Goal: Use online tool/utility: Utilize a website feature to perform a specific function

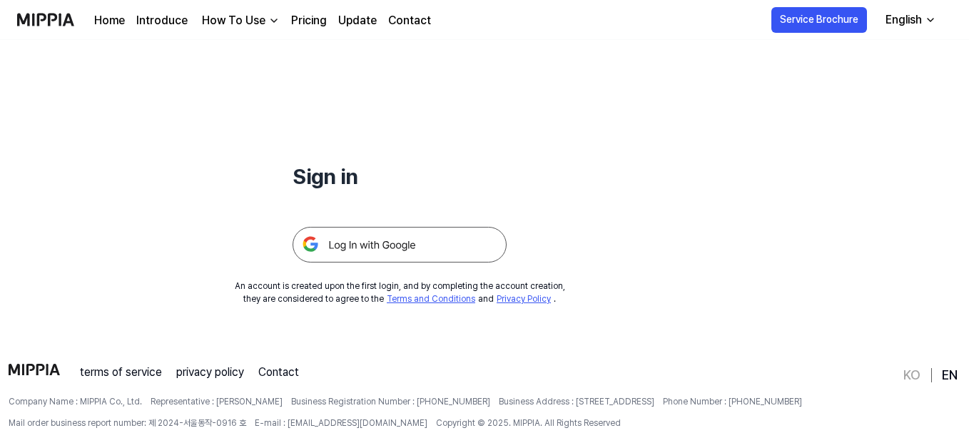
scroll to position [137, 0]
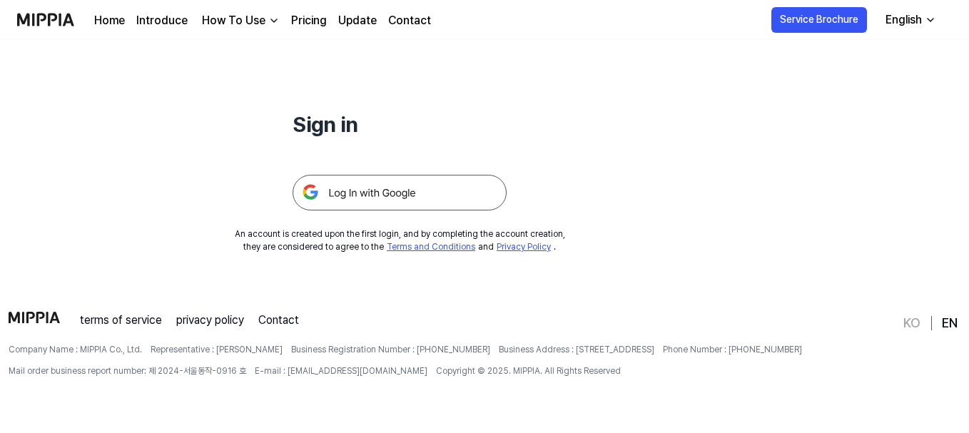
click at [410, 194] on img at bounding box center [400, 193] width 214 height 36
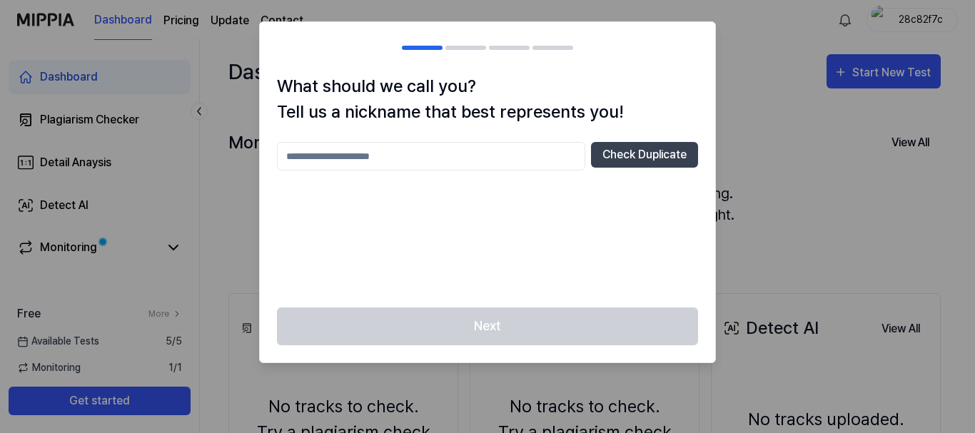
click at [357, 158] on input "text" at bounding box center [431, 156] width 308 height 29
type input "***"
click at [642, 154] on button "Check Duplicate" at bounding box center [644, 155] width 107 height 26
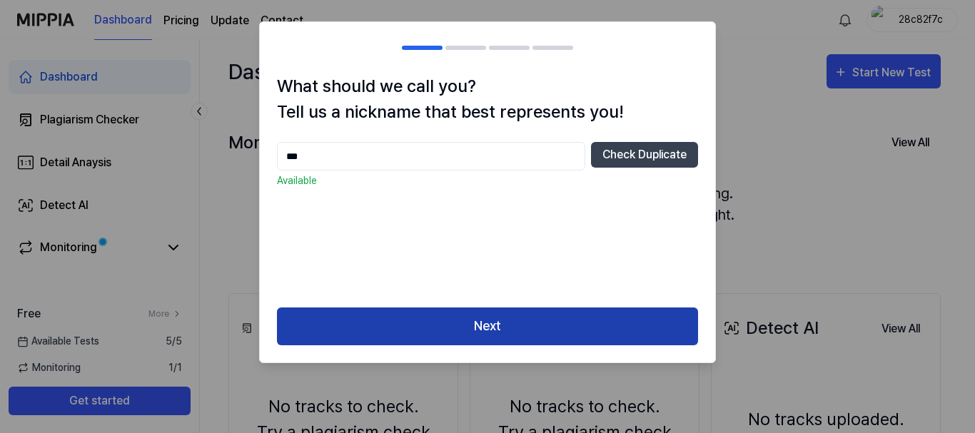
click at [499, 326] on button "Next" at bounding box center [487, 327] width 421 height 38
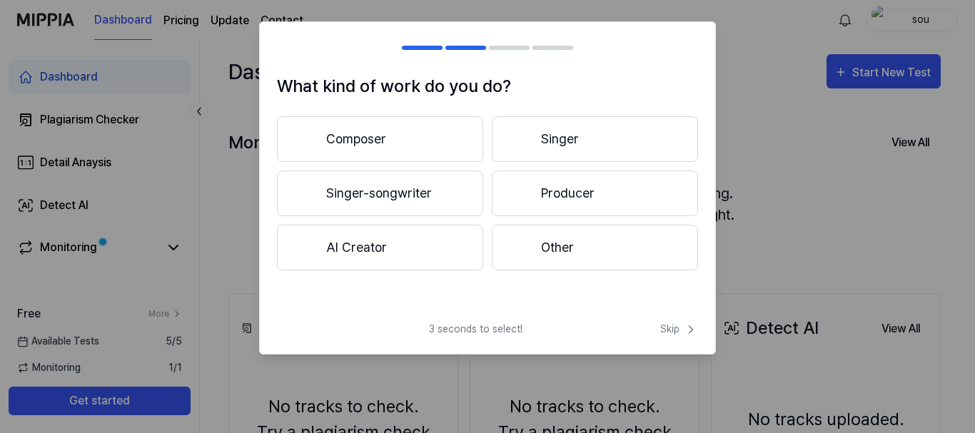
click at [394, 138] on button "Composer" at bounding box center [380, 139] width 206 height 46
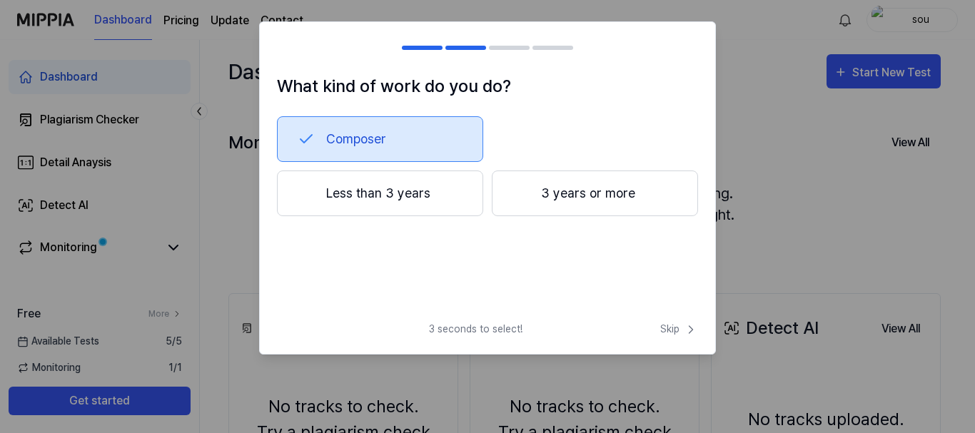
click at [426, 190] on button "Less than 3 years" at bounding box center [380, 194] width 206 height 46
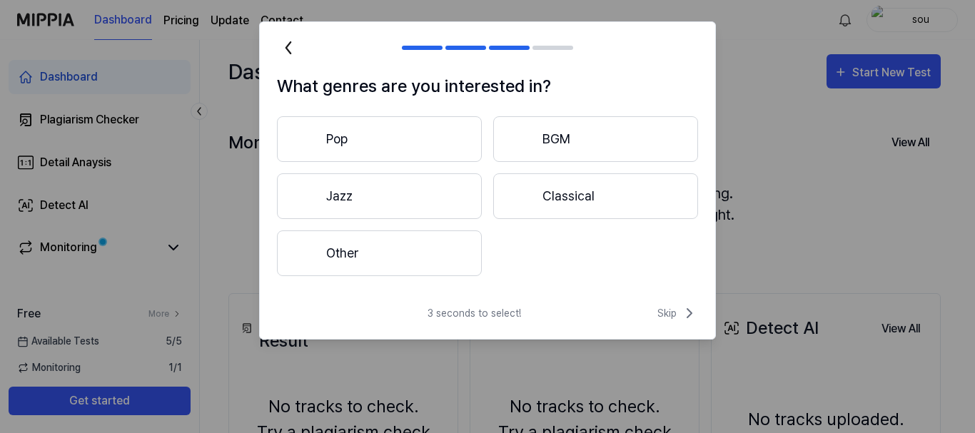
click at [433, 249] on button "Other" at bounding box center [379, 253] width 205 height 46
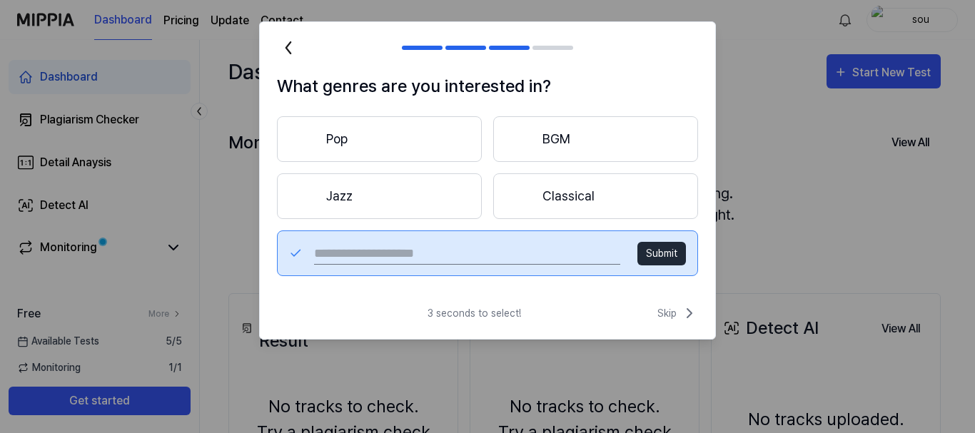
click at [472, 252] on input "text" at bounding box center [467, 253] width 306 height 23
type input "*"
click at [401, 142] on button "Pop" at bounding box center [379, 139] width 205 height 46
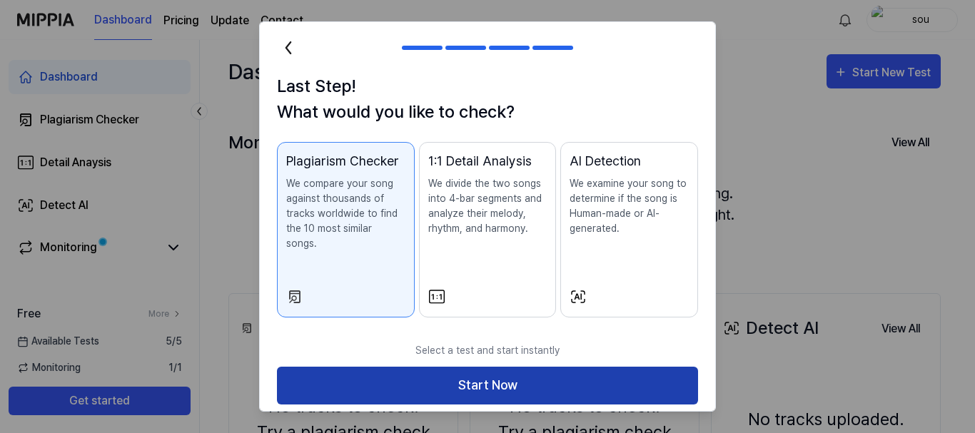
click at [503, 375] on button "Start Now" at bounding box center [487, 386] width 421 height 38
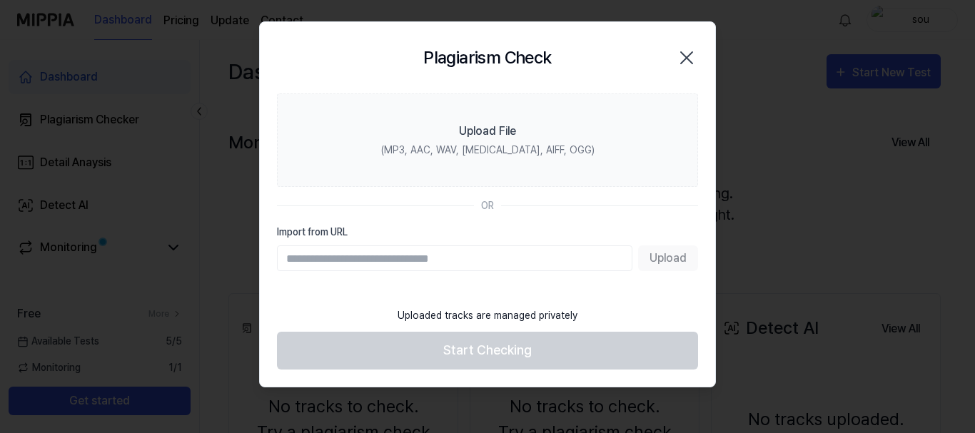
click at [658, 262] on div "Upload" at bounding box center [487, 258] width 421 height 26
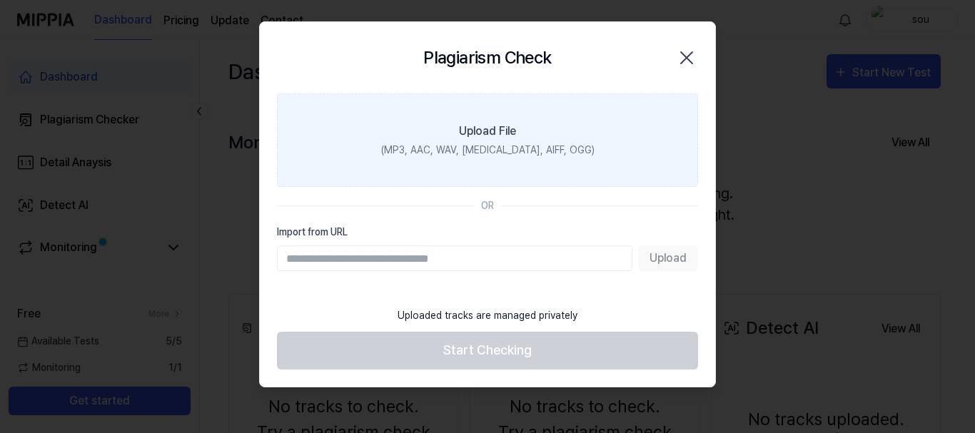
click at [471, 126] on div "Upload File" at bounding box center [487, 131] width 57 height 17
click at [0, 0] on input "Upload File (MP3, AAC, WAV, FLAC, AIFF, OGG)" at bounding box center [0, 0] width 0 height 0
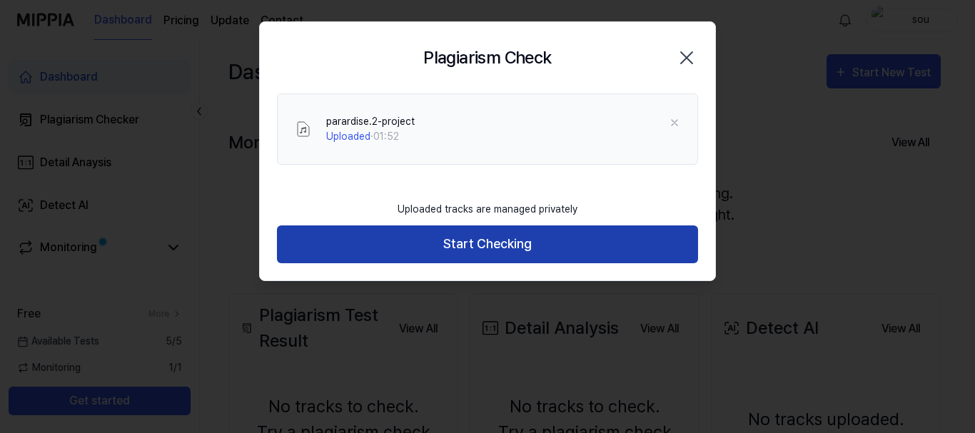
click at [450, 233] on button "Start Checking" at bounding box center [487, 244] width 421 height 38
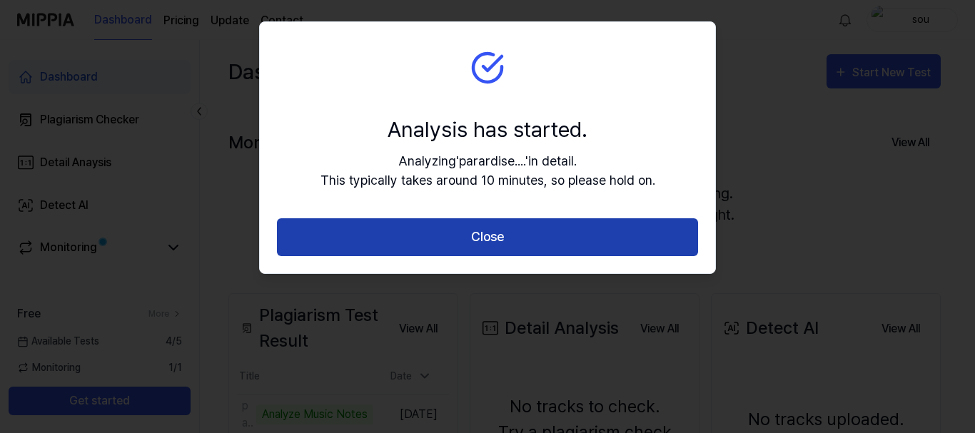
click at [502, 240] on button "Close" at bounding box center [487, 237] width 421 height 38
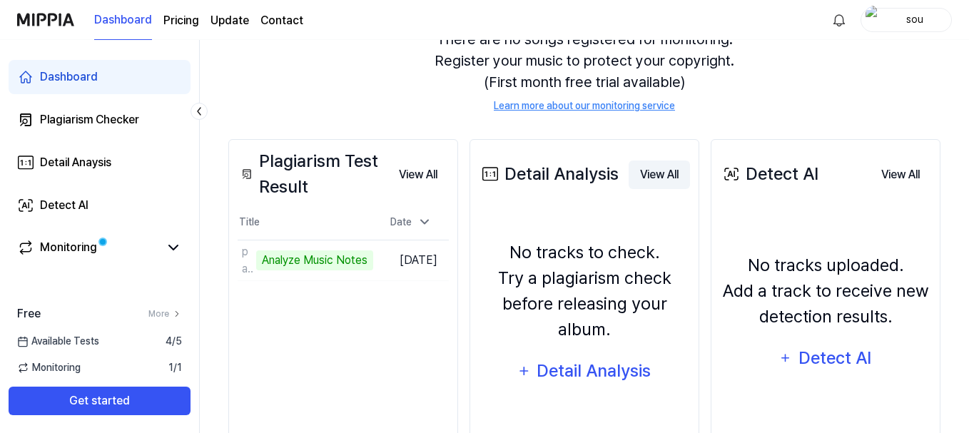
scroll to position [166, 0]
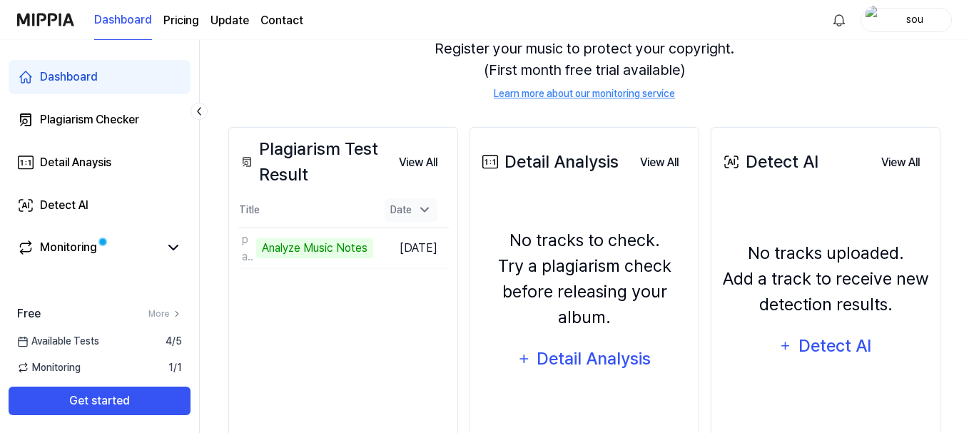
click at [432, 205] on icon at bounding box center [424, 210] width 14 height 14
click at [133, 247] on link "Monitoring" at bounding box center [88, 247] width 142 height 17
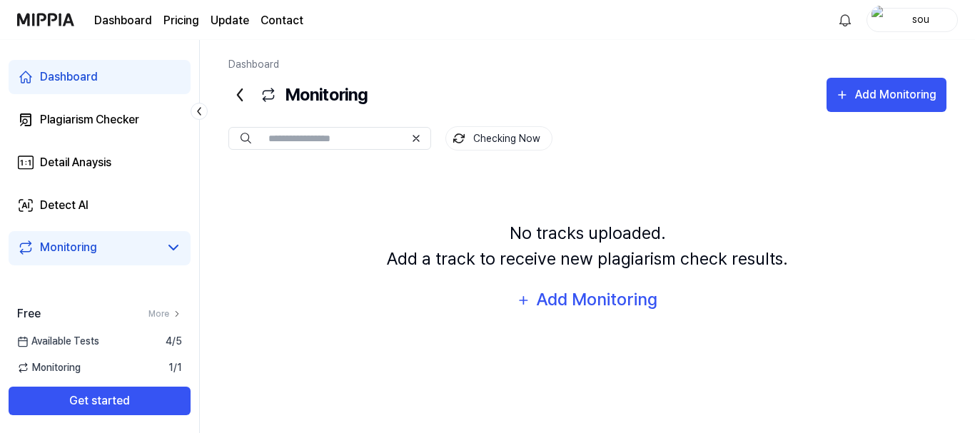
click at [909, 24] on div "sou" at bounding box center [921, 19] width 56 height 16
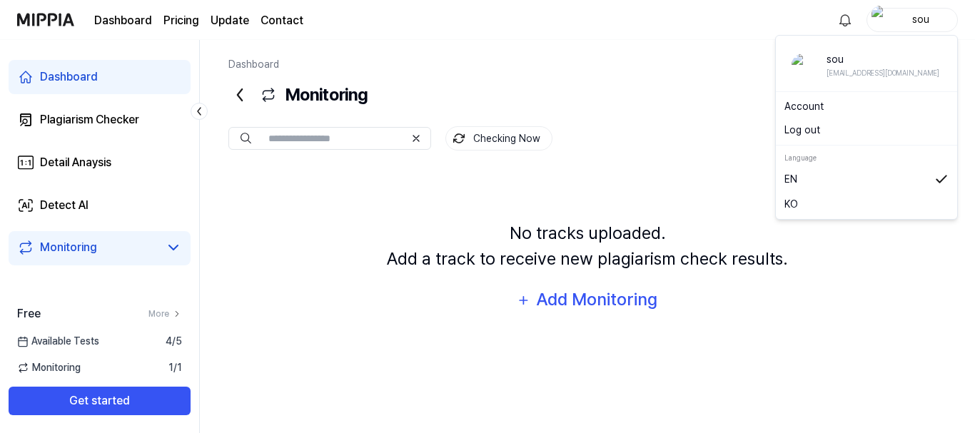
click at [812, 131] on button "Log out" at bounding box center [866, 130] width 164 height 15
